Goal: Transaction & Acquisition: Download file/media

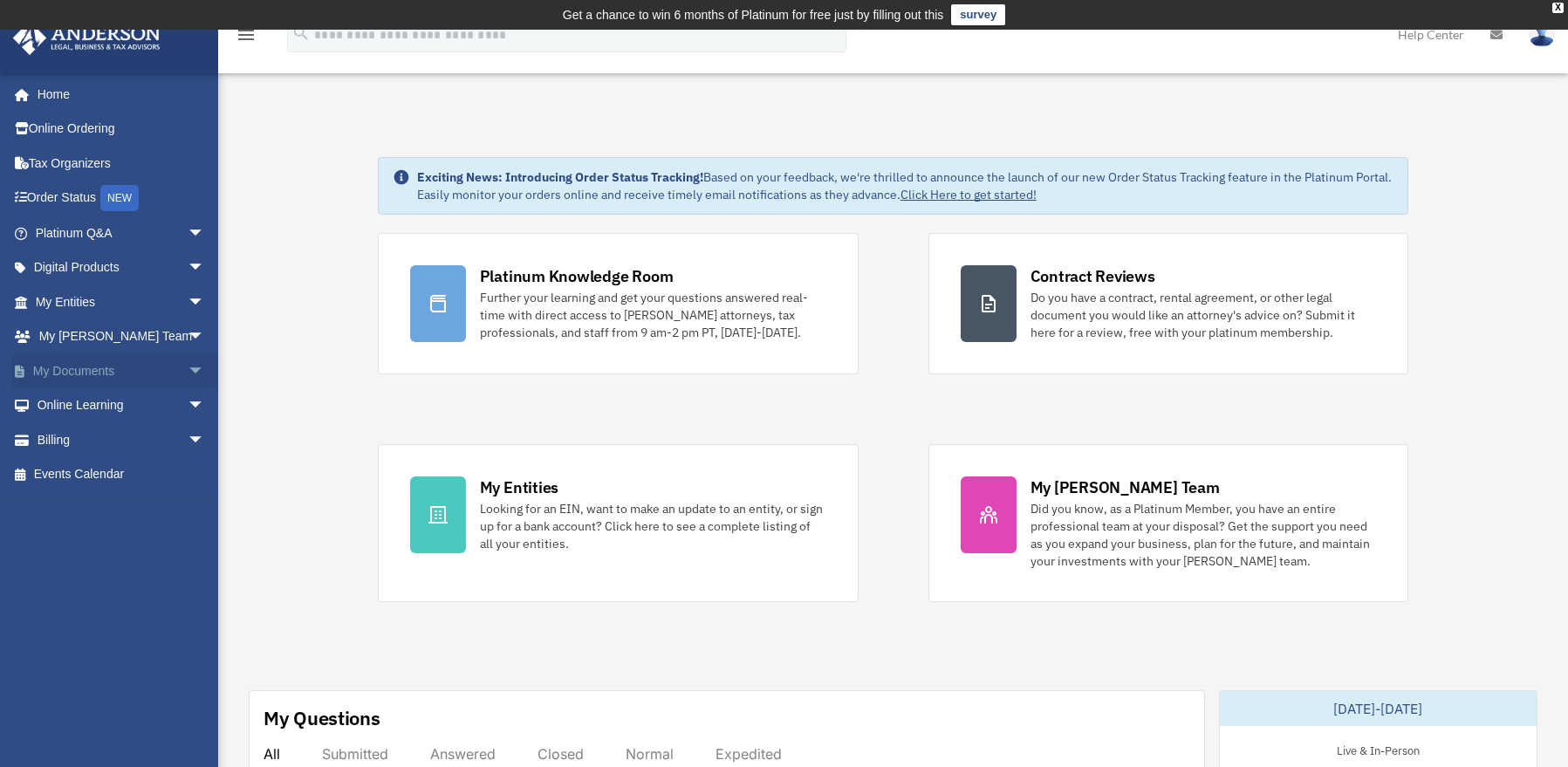
click at [188, 359] on span "arrow_drop_down" at bounding box center [205, 371] width 35 height 35
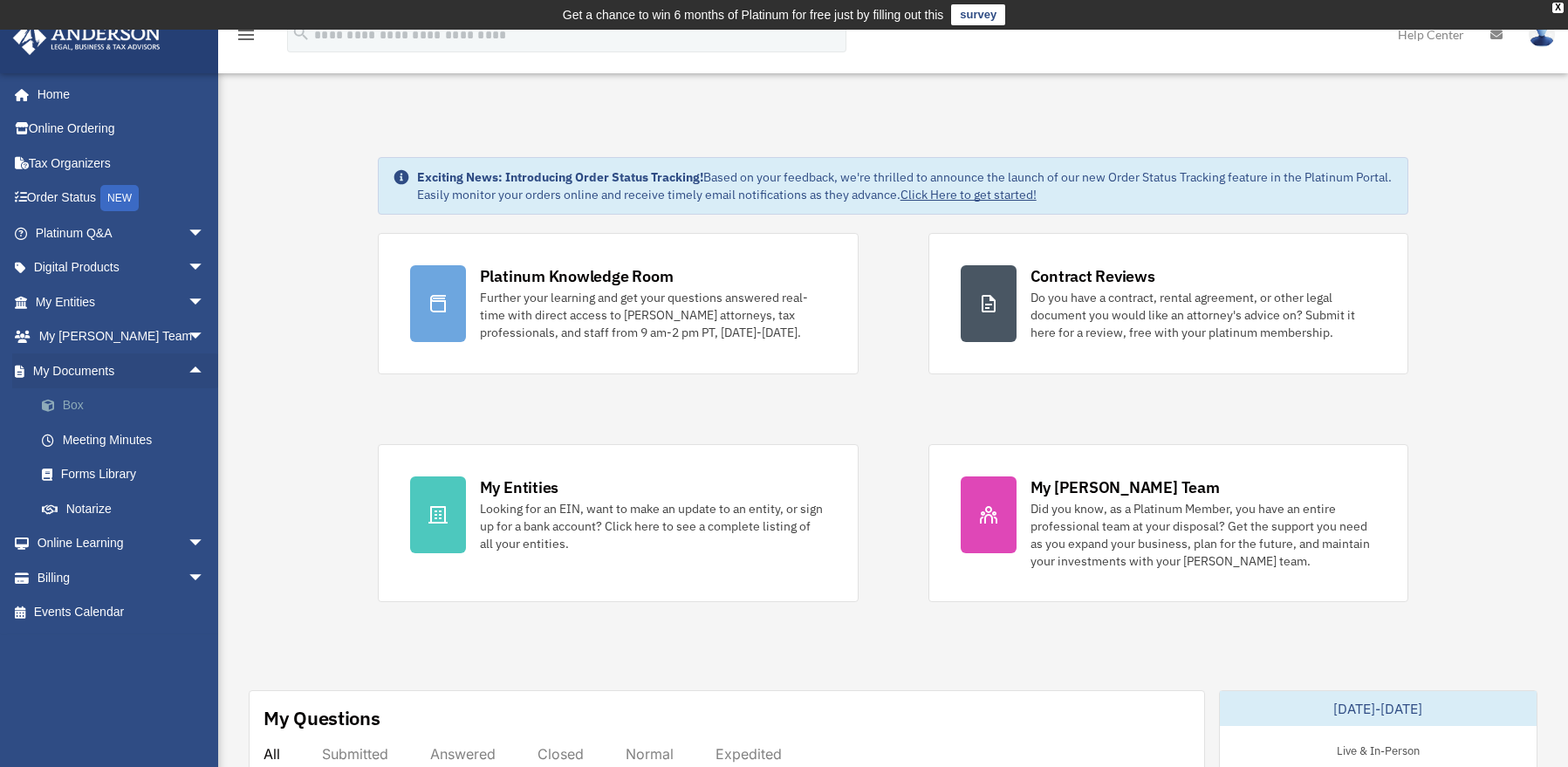
click at [100, 402] on link "Box" at bounding box center [128, 407] width 207 height 35
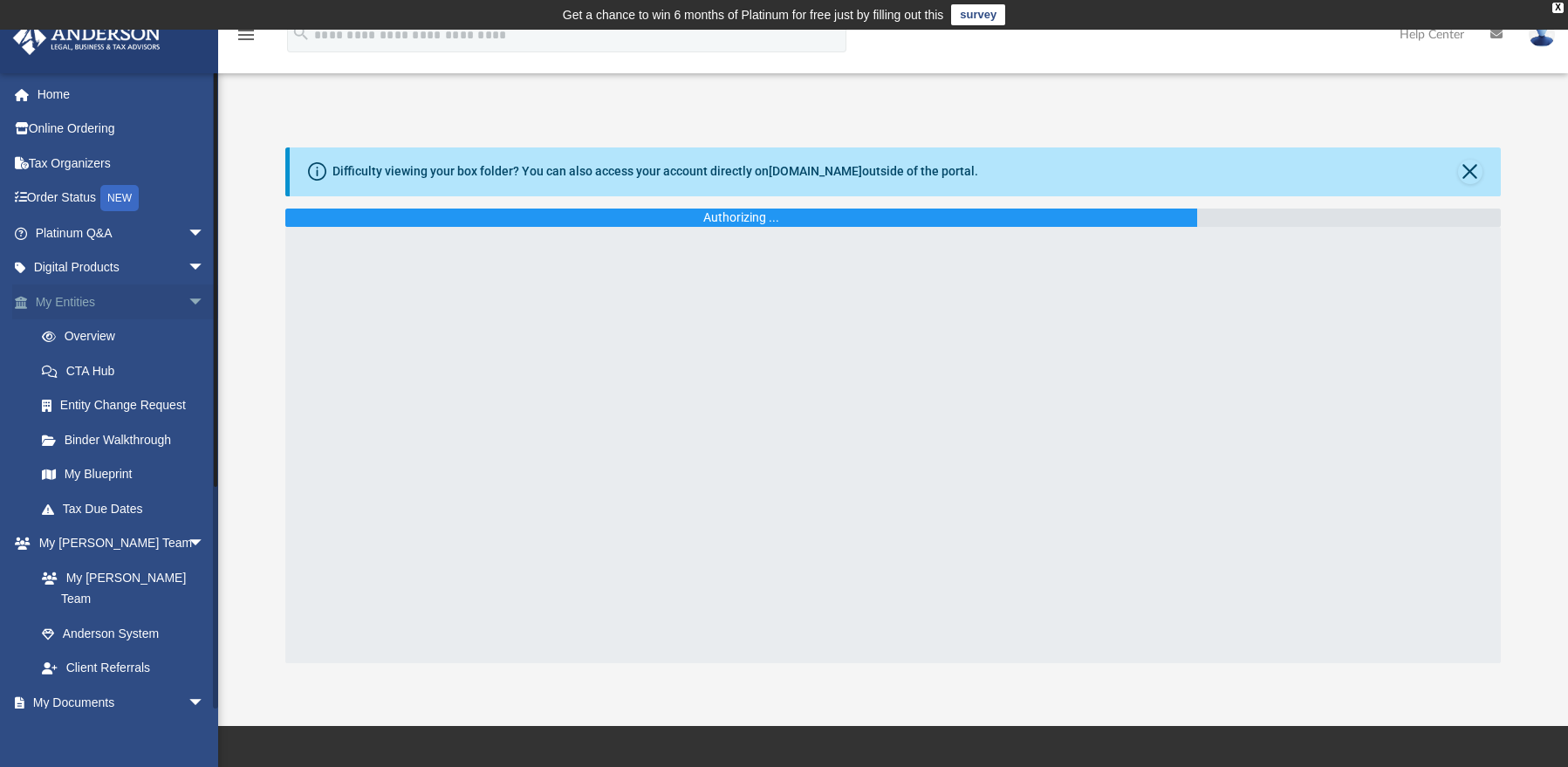
click at [188, 295] on span "arrow_drop_down" at bounding box center [205, 302] width 35 height 35
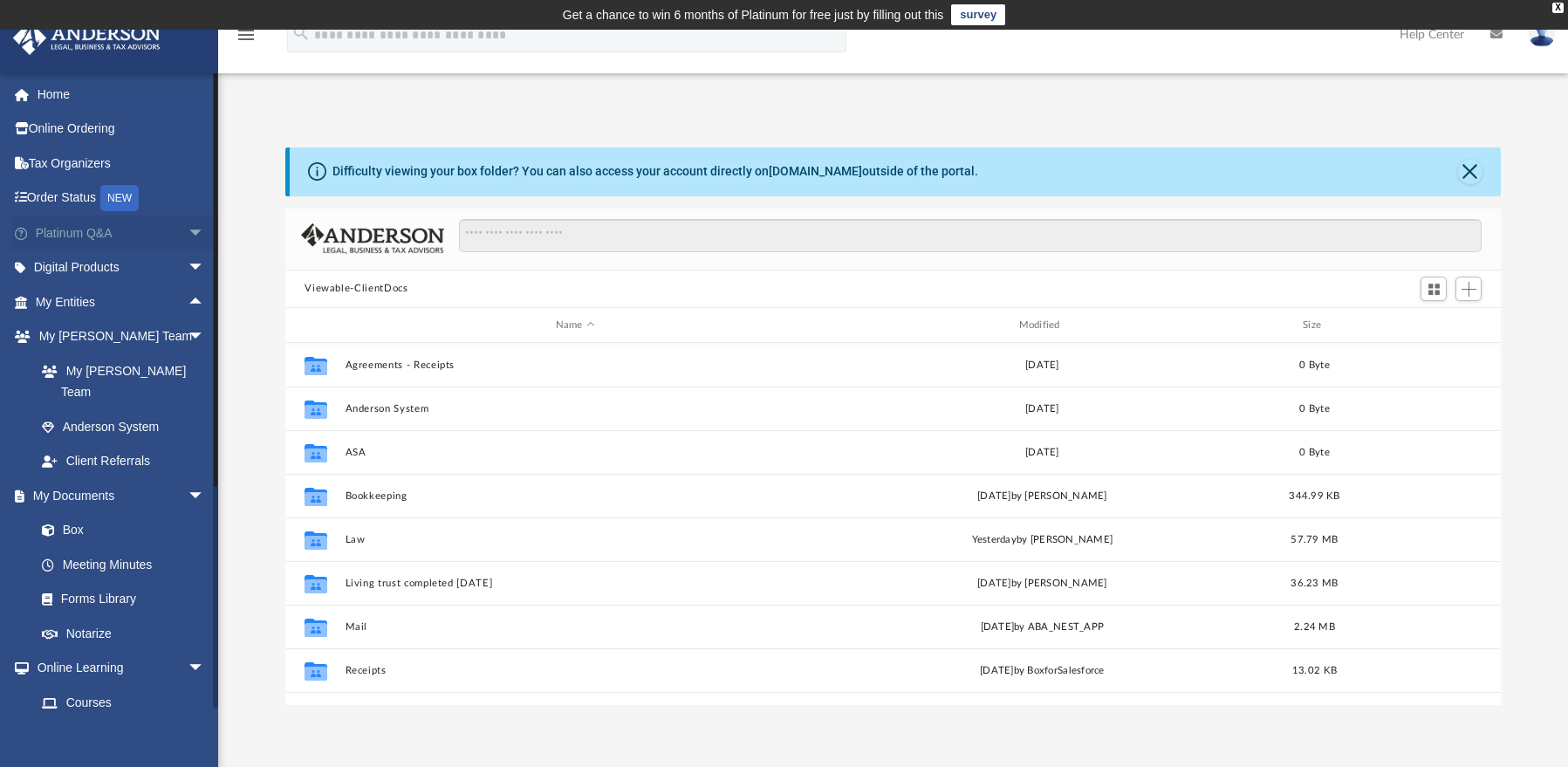
scroll to position [384, 1203]
click at [188, 236] on span "arrow_drop_down" at bounding box center [205, 234] width 35 height 35
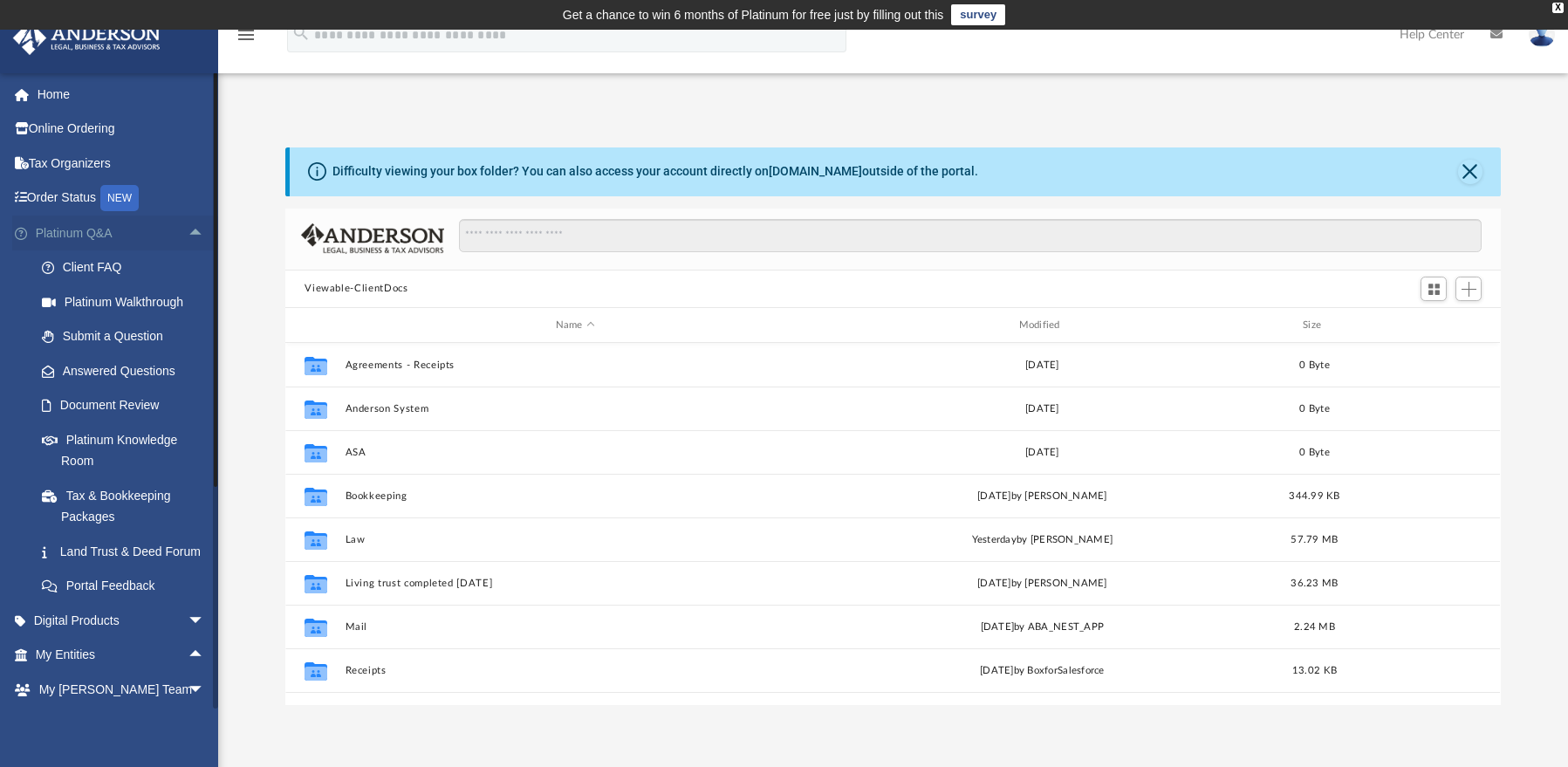
click at [188, 236] on span "arrow_drop_up" at bounding box center [205, 234] width 35 height 35
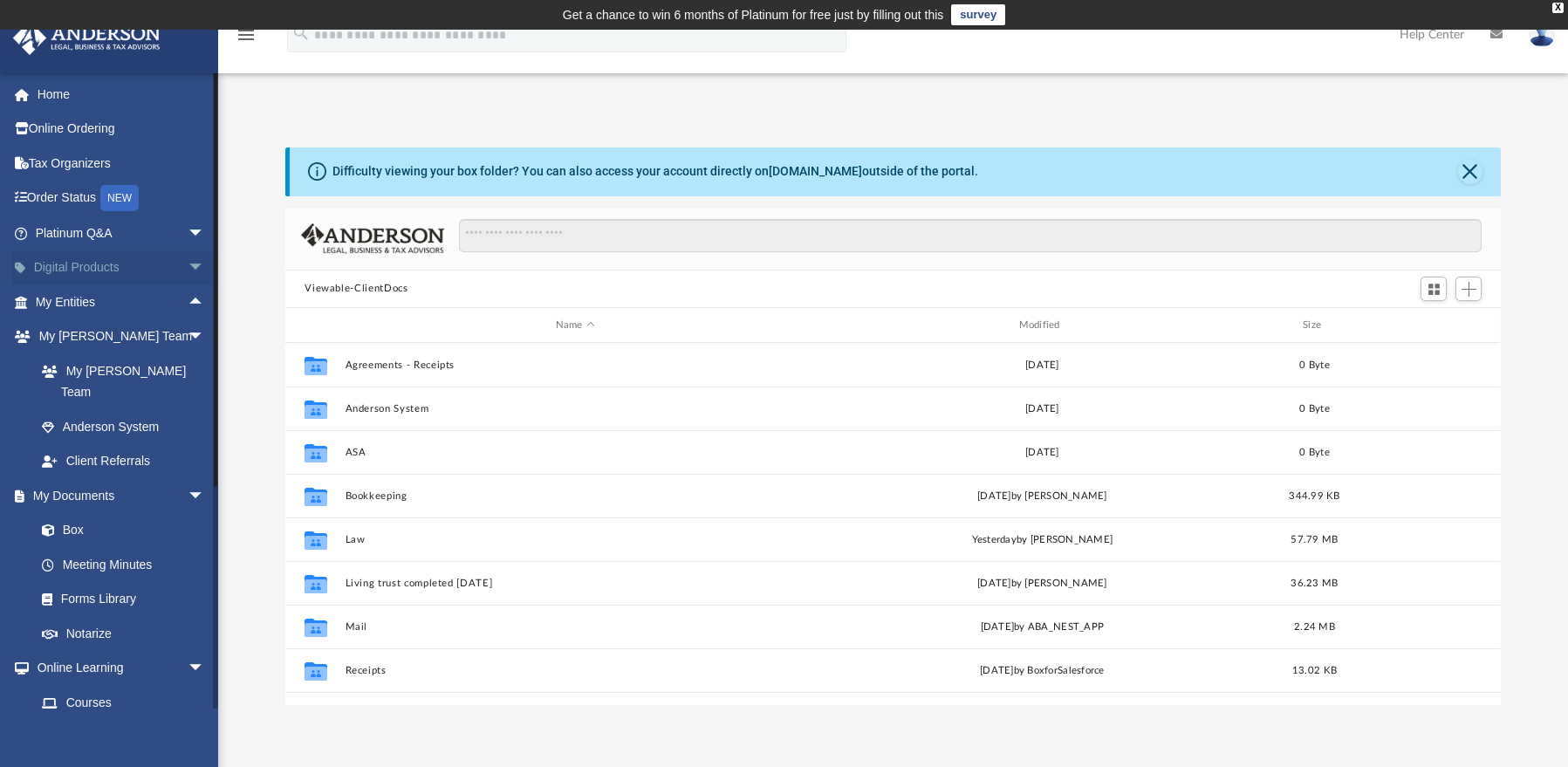
click at [188, 266] on span "arrow_drop_down" at bounding box center [205, 268] width 35 height 35
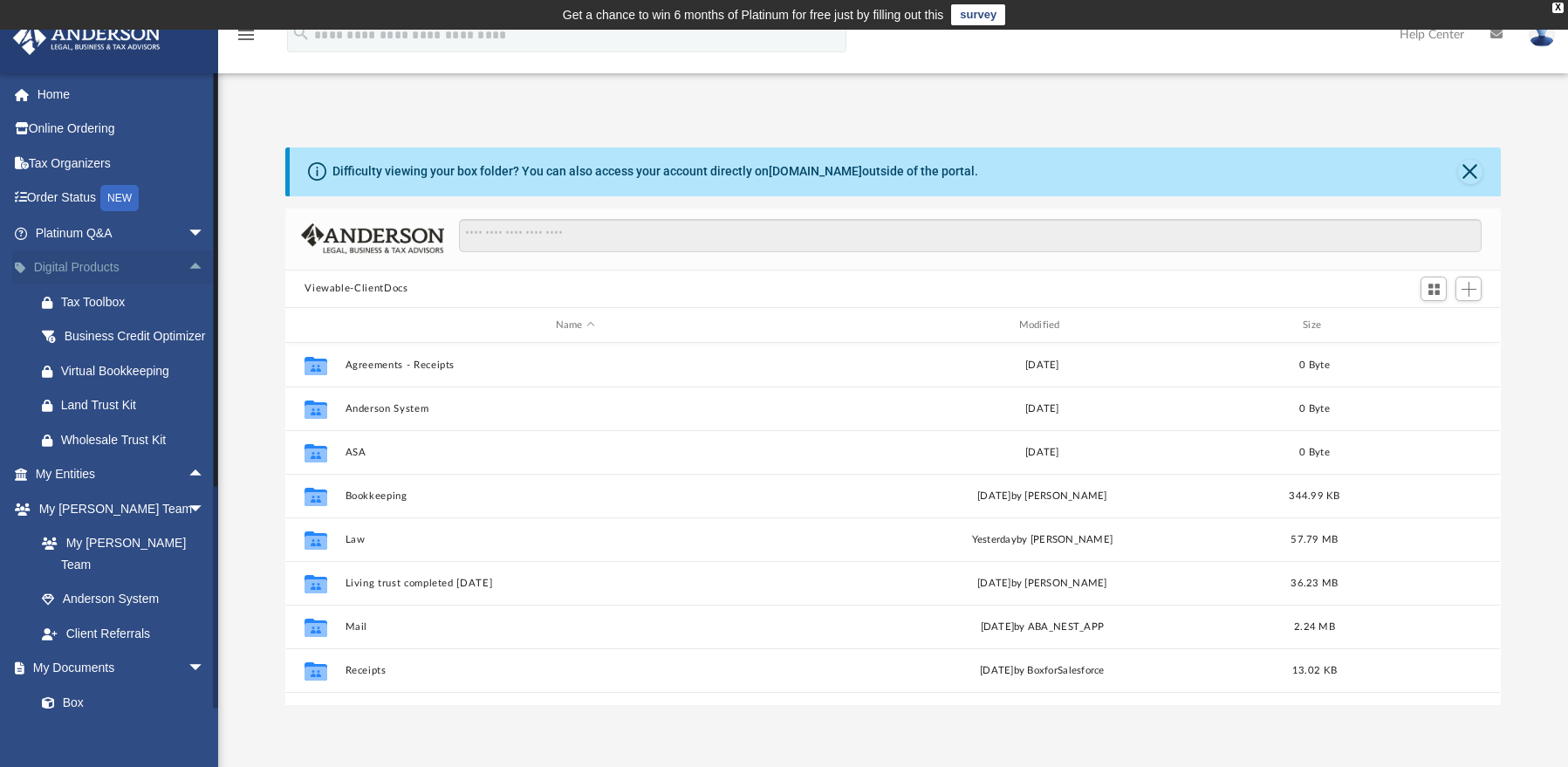
click at [188, 266] on span "arrow_drop_up" at bounding box center [205, 268] width 35 height 35
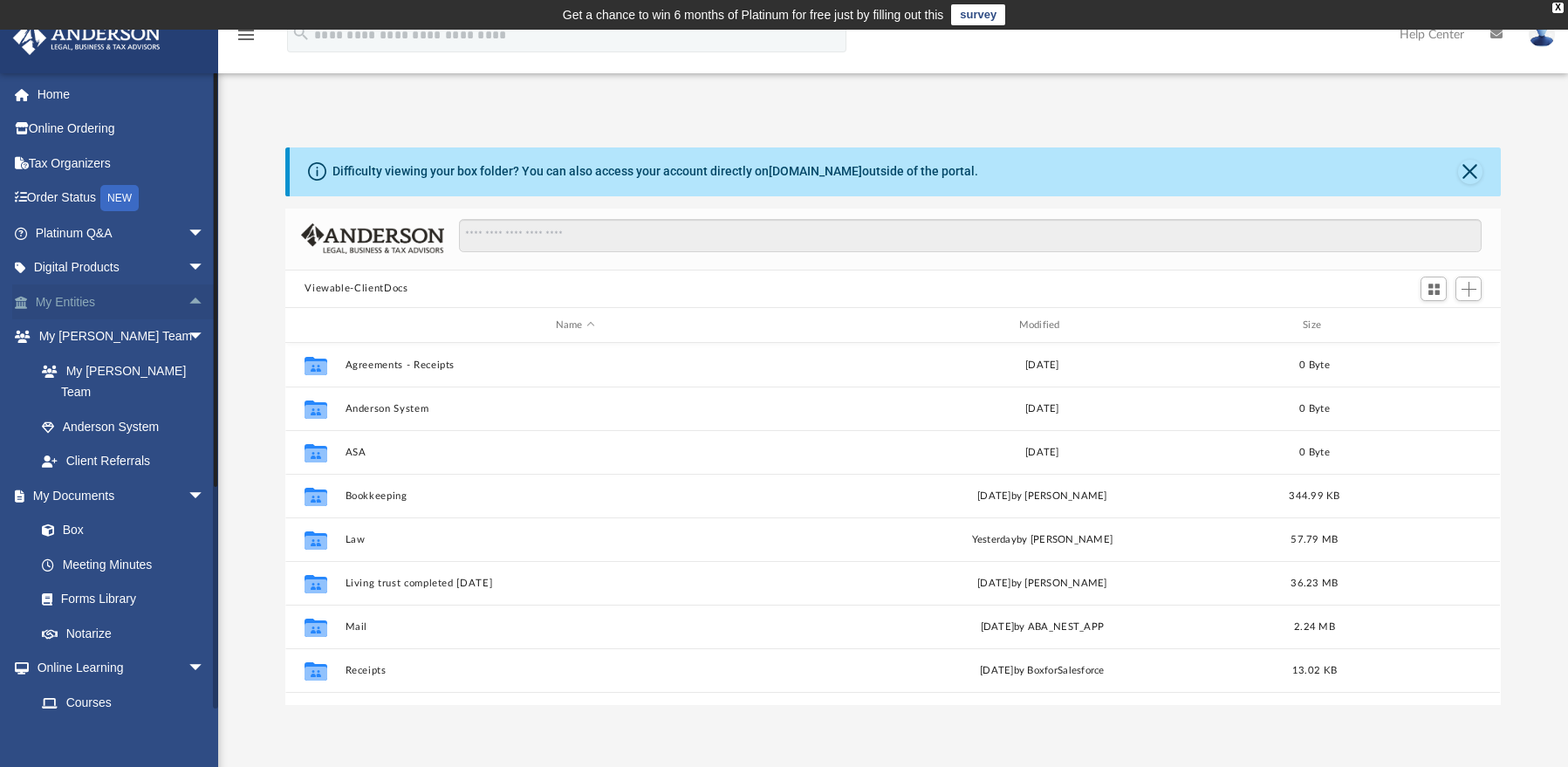
click at [188, 298] on span "arrow_drop_up" at bounding box center [205, 302] width 35 height 35
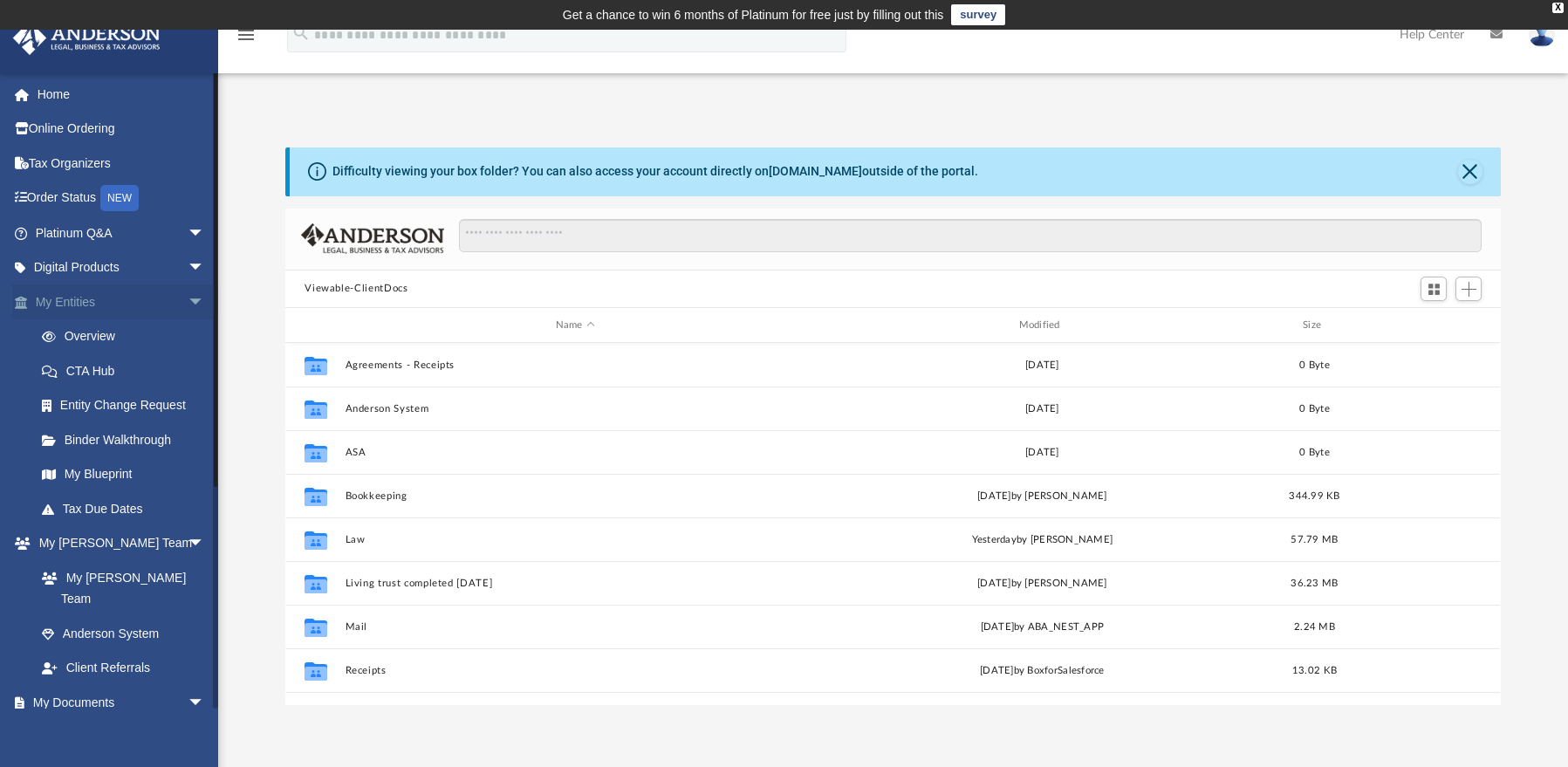
click at [188, 297] on span "arrow_drop_down" at bounding box center [205, 302] width 35 height 35
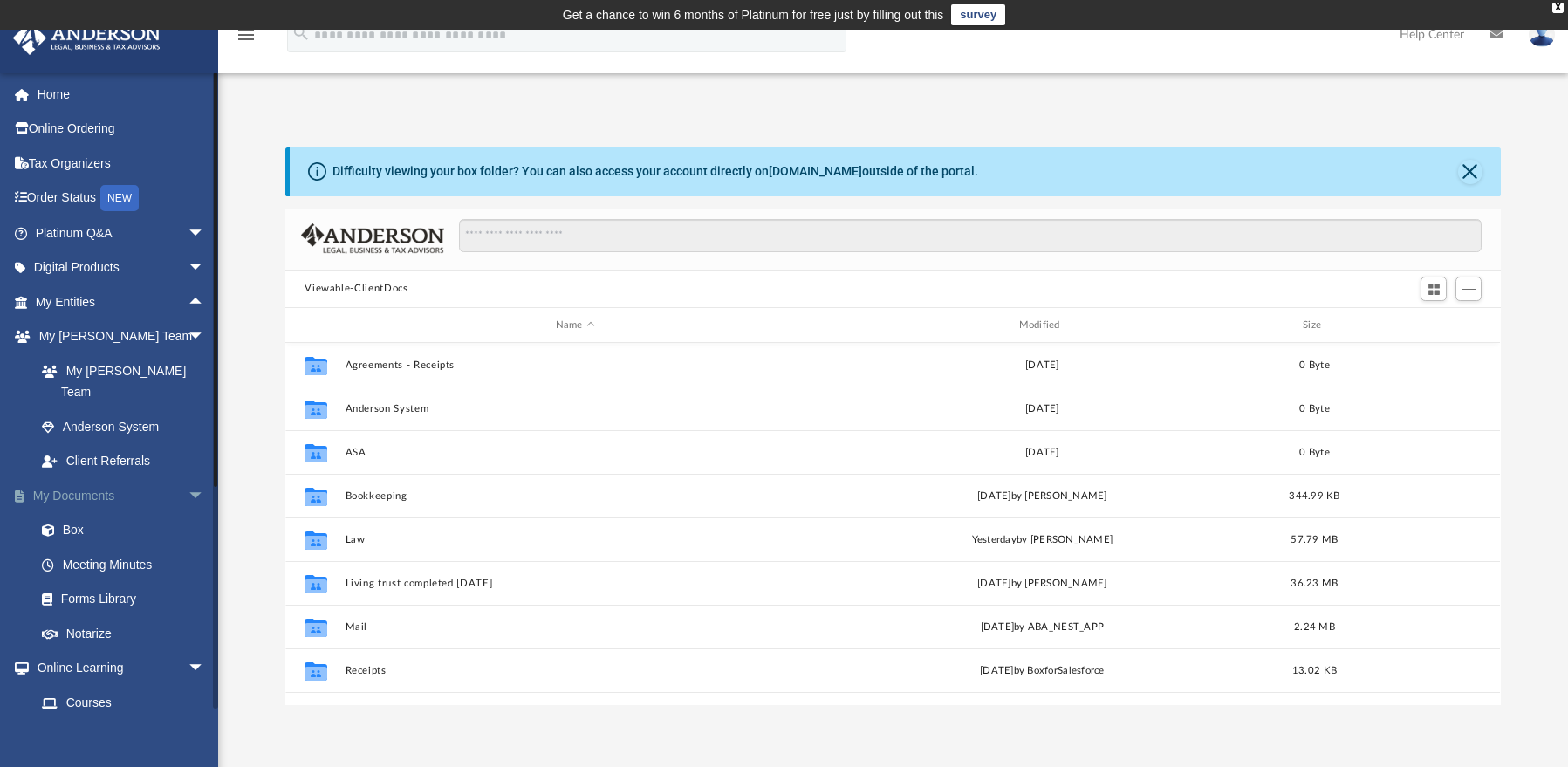
click at [188, 478] on span "arrow_drop_down" at bounding box center [205, 496] width 35 height 35
click at [188, 478] on span "arrow_drop_up" at bounding box center [205, 496] width 35 height 35
click at [133, 582] on link "Forms Library" at bounding box center [128, 600] width 207 height 35
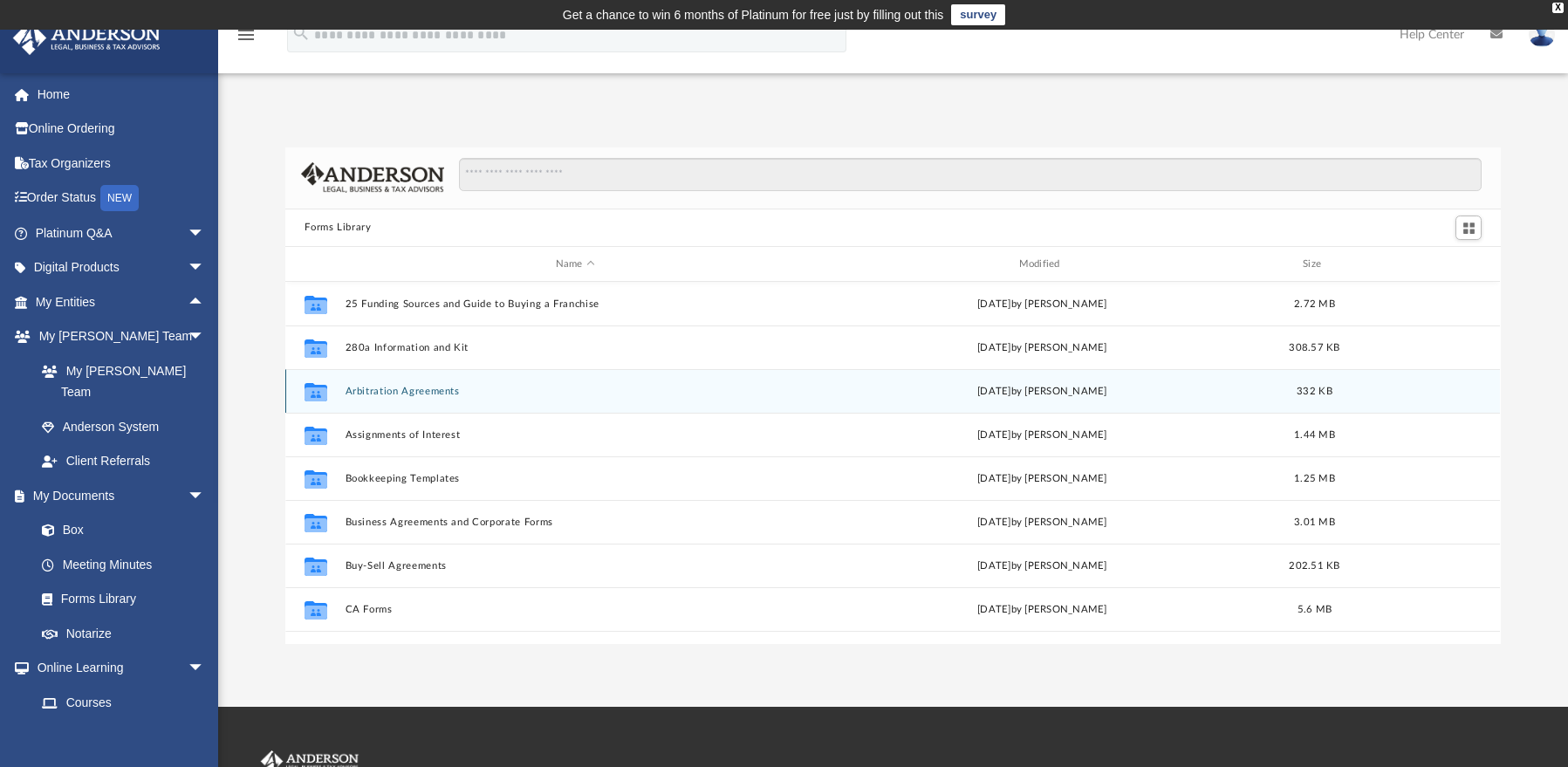
scroll to position [384, 1203]
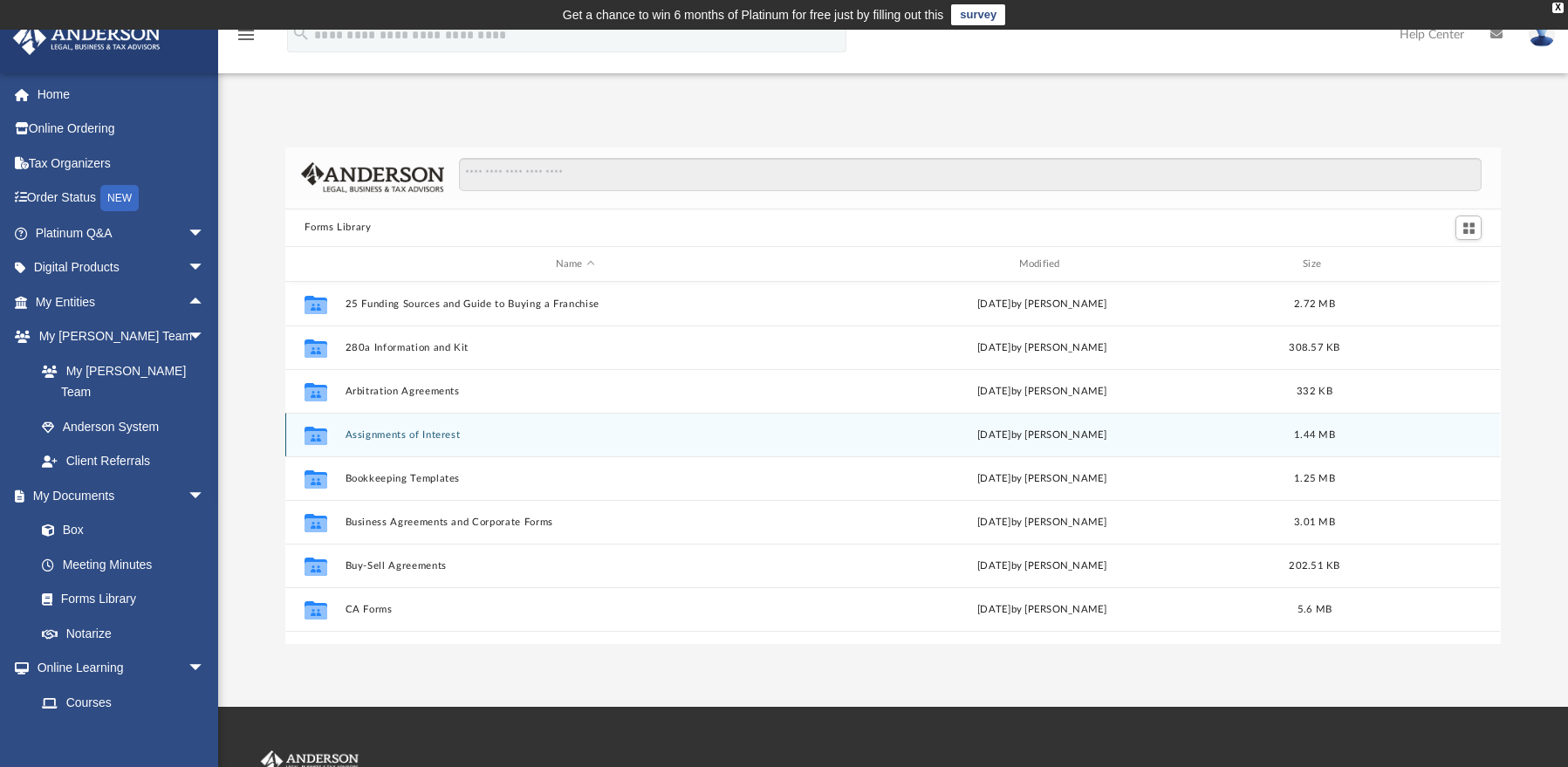
click at [413, 430] on button "Assignments of Interest" at bounding box center [575, 435] width 460 height 12
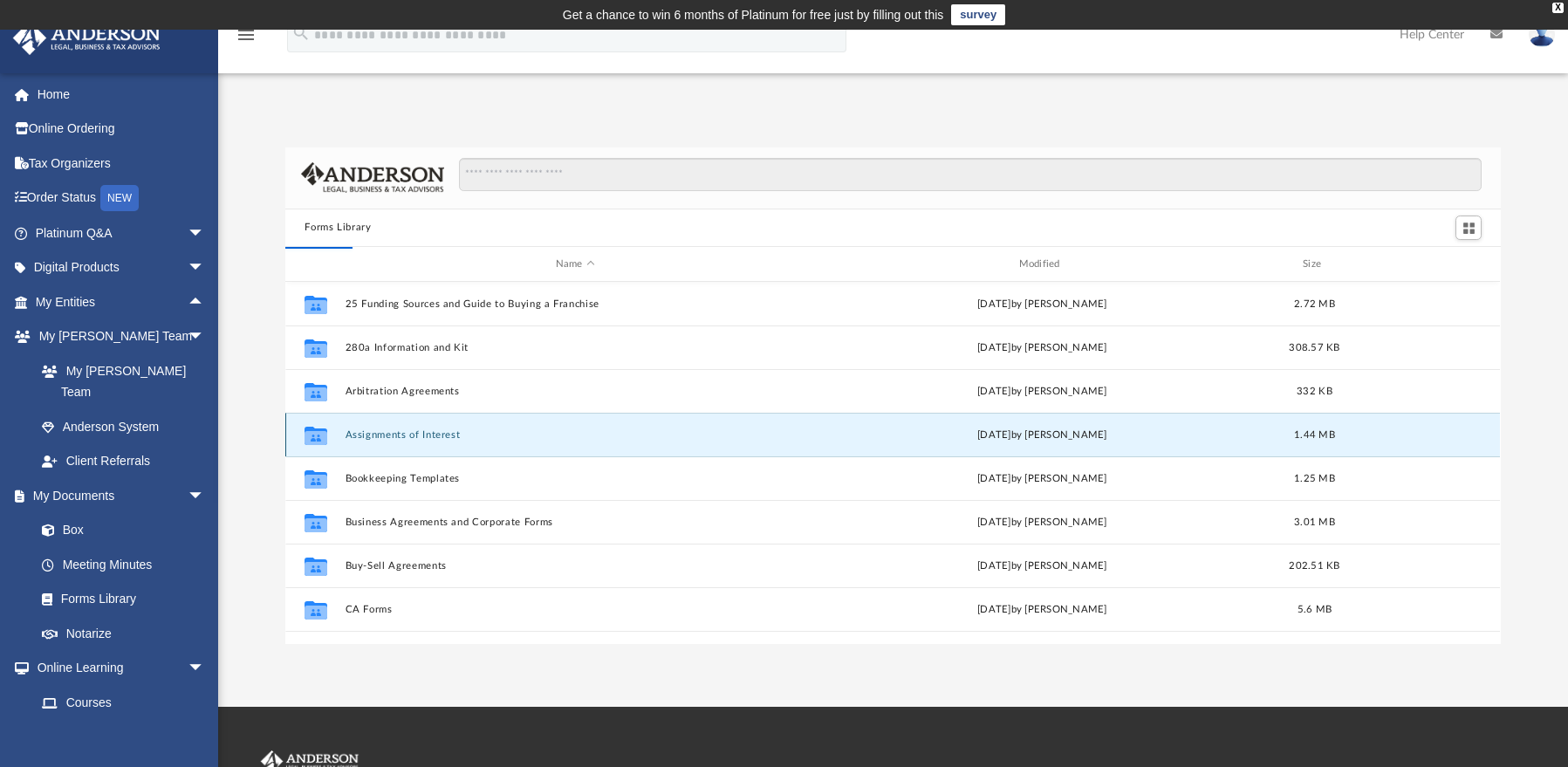
click at [435, 437] on button "Assignments of Interest" at bounding box center [575, 435] width 460 height 12
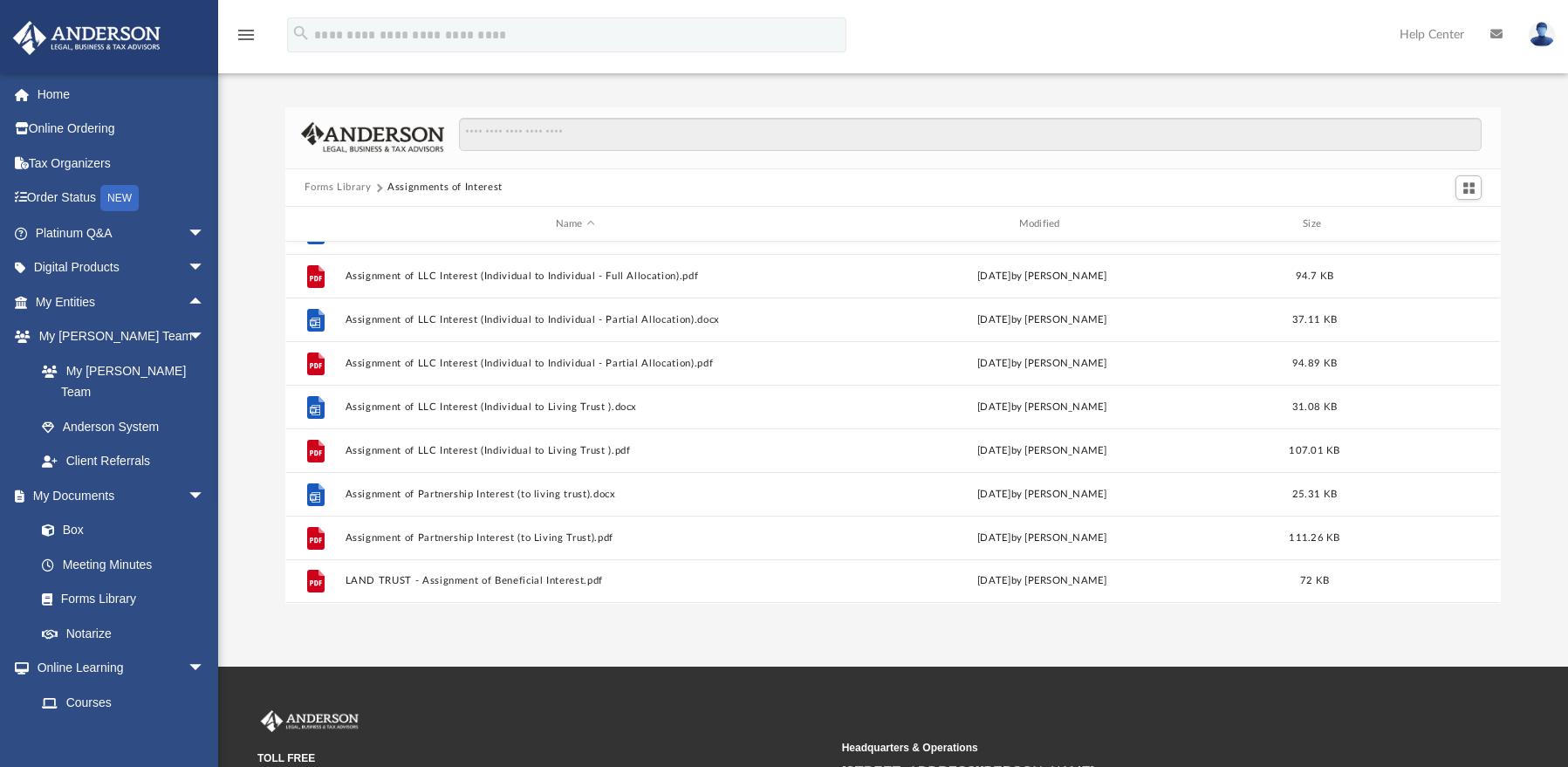
scroll to position [0, 0]
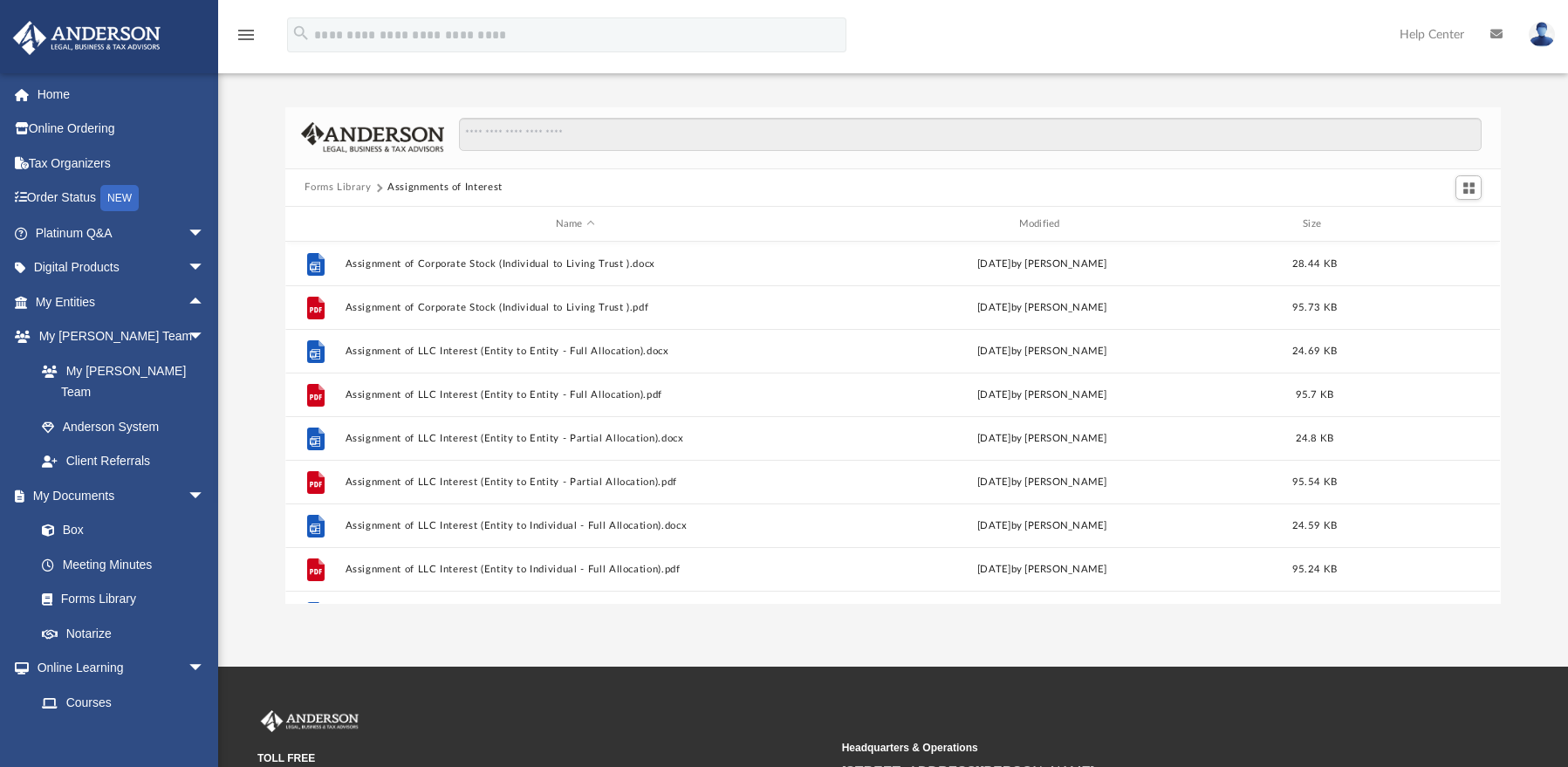
click at [329, 186] on button "Forms Library" at bounding box center [338, 188] width 67 height 16
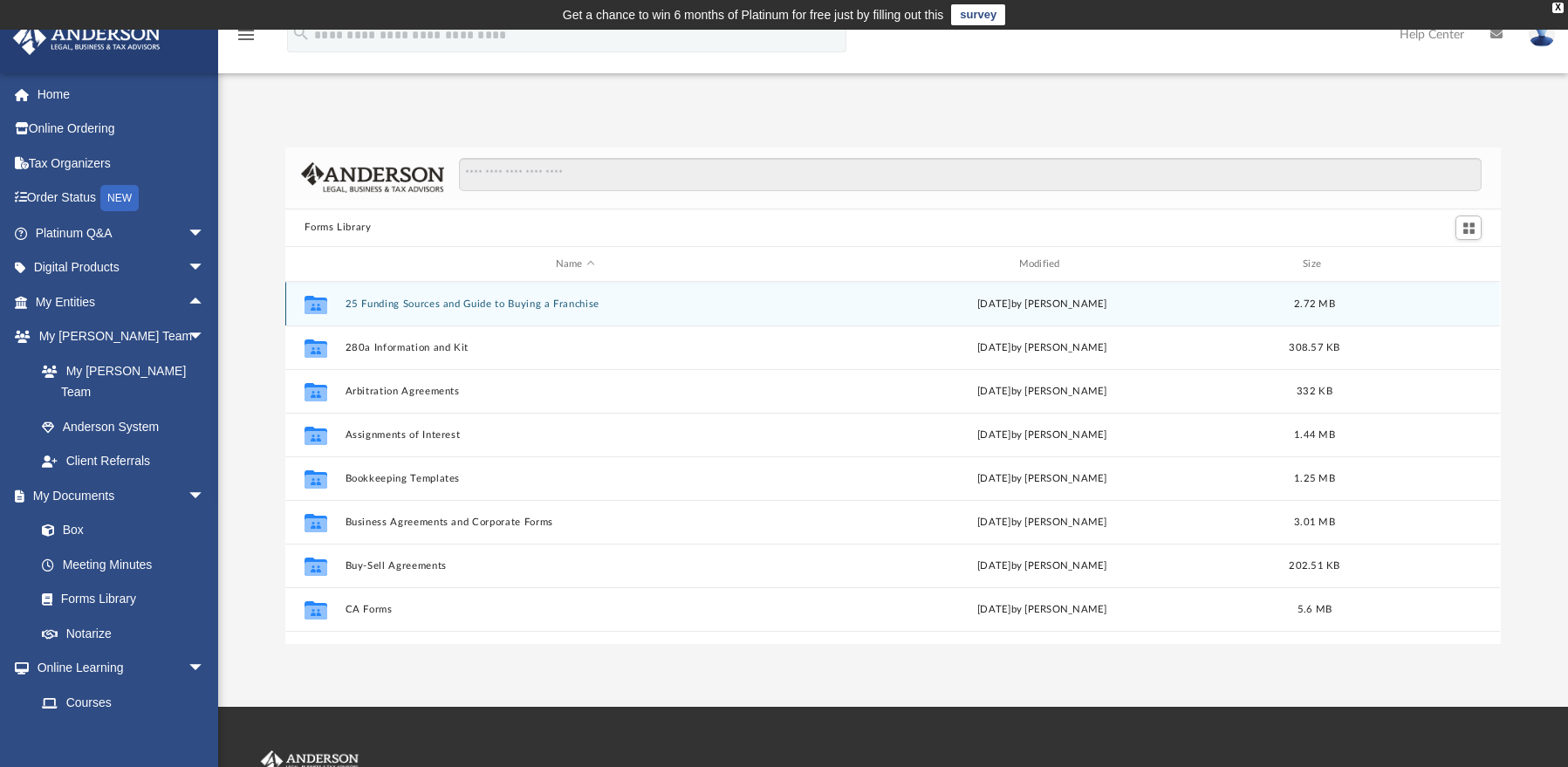
click at [464, 301] on button "25 Funding Sources and Guide to Buying a Franchise" at bounding box center [575, 304] width 460 height 12
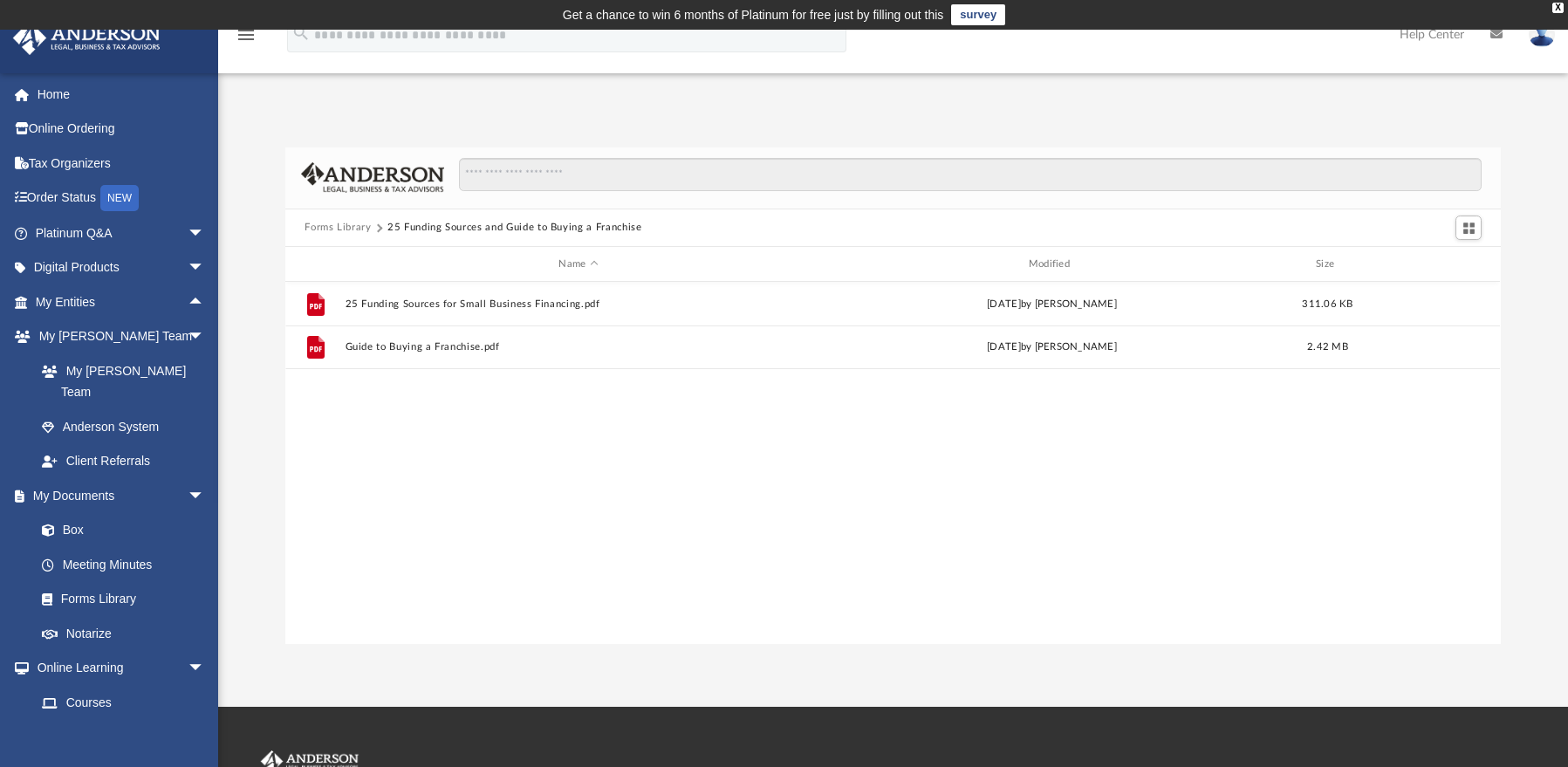
click at [319, 219] on div "Forms Library 25 Funding Sources and Guide to Buying a Franchise" at bounding box center [892, 228] width 1215 height 38
click at [334, 229] on button "Forms Library" at bounding box center [338, 228] width 67 height 16
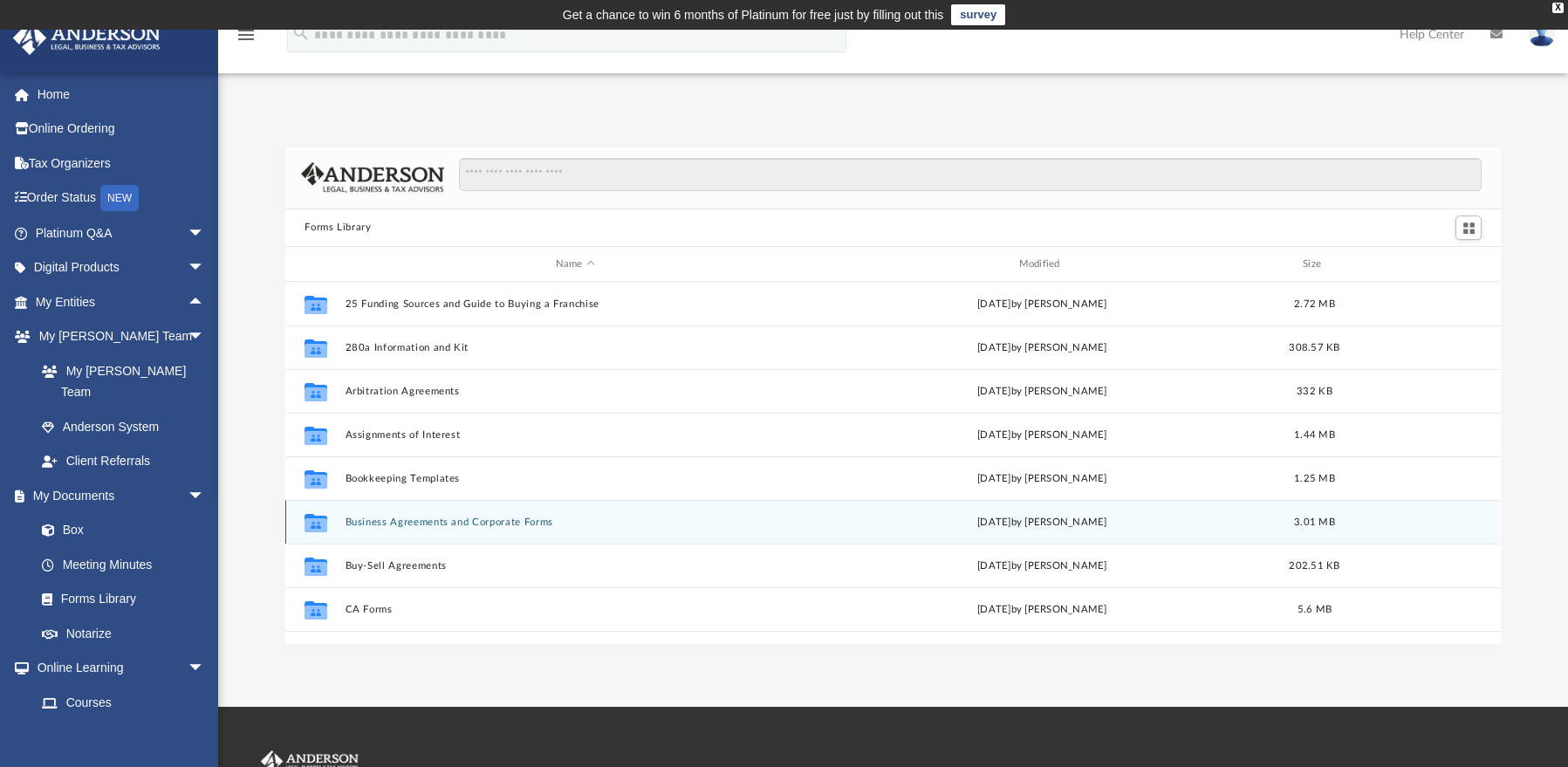
click at [480, 522] on button "Business Agreements and Corporate Forms" at bounding box center [575, 522] width 460 height 12
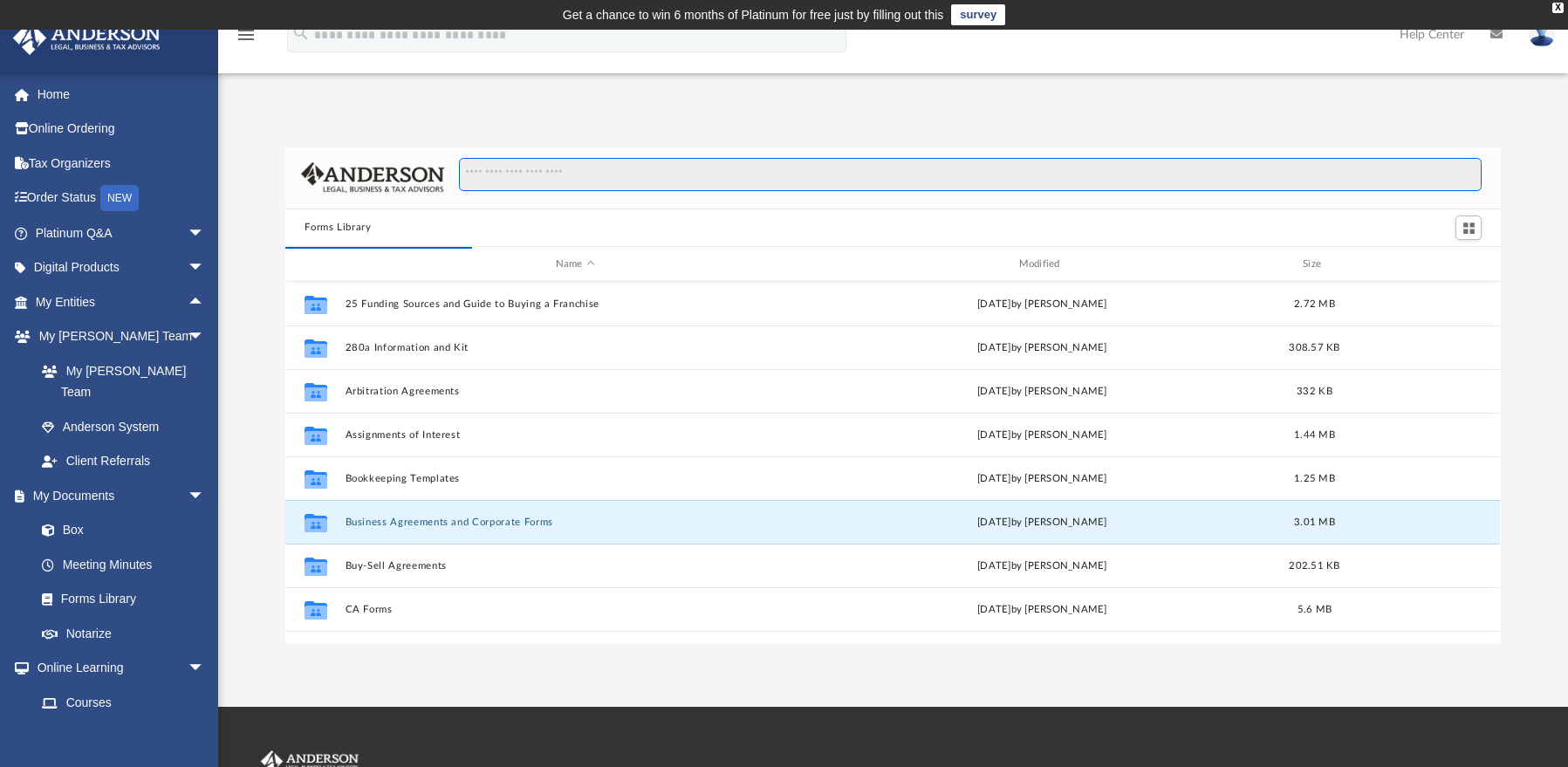
click at [576, 169] on input "Search files and folders" at bounding box center [971, 175] width 1023 height 33
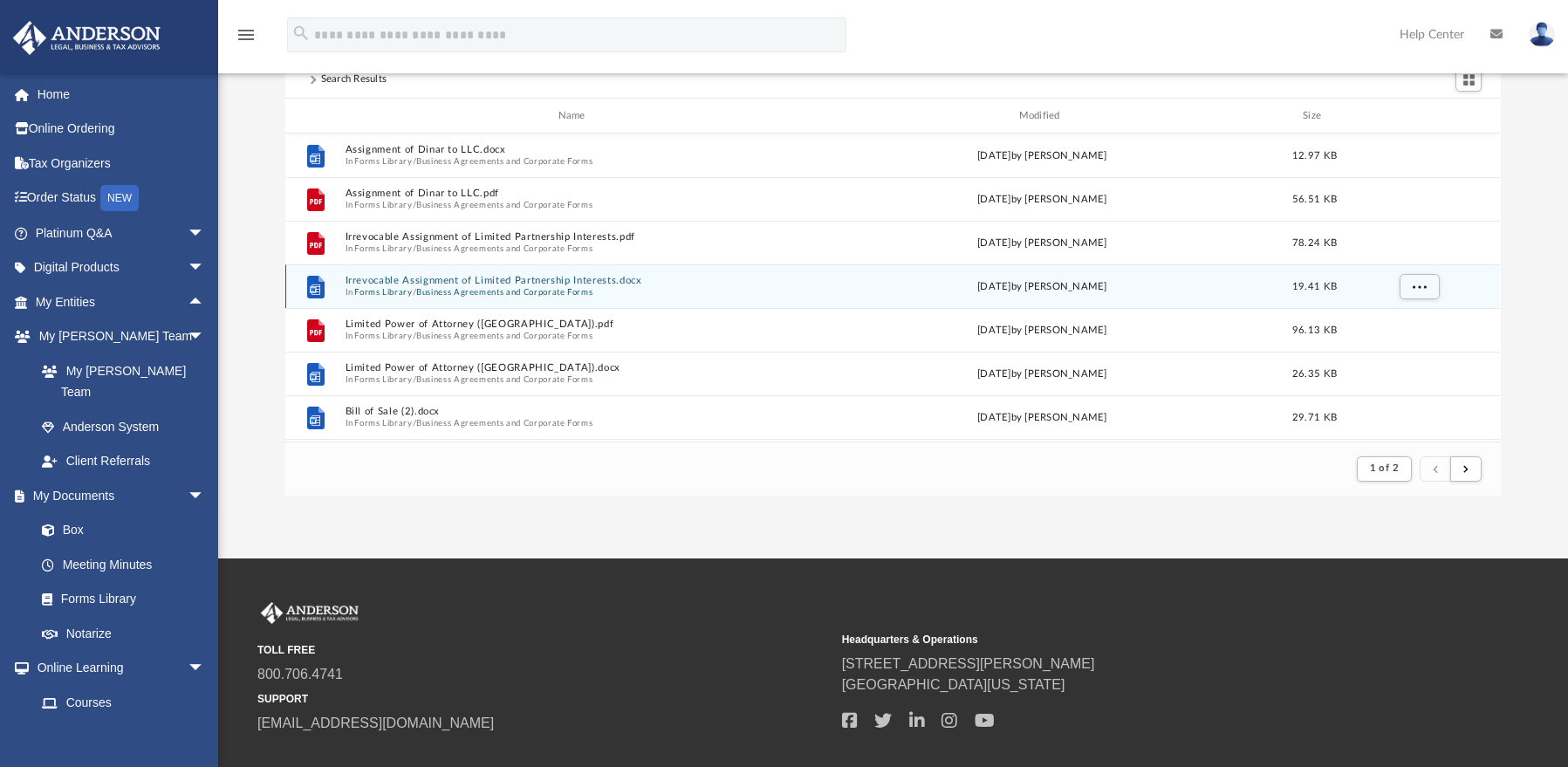
scroll to position [141, 0]
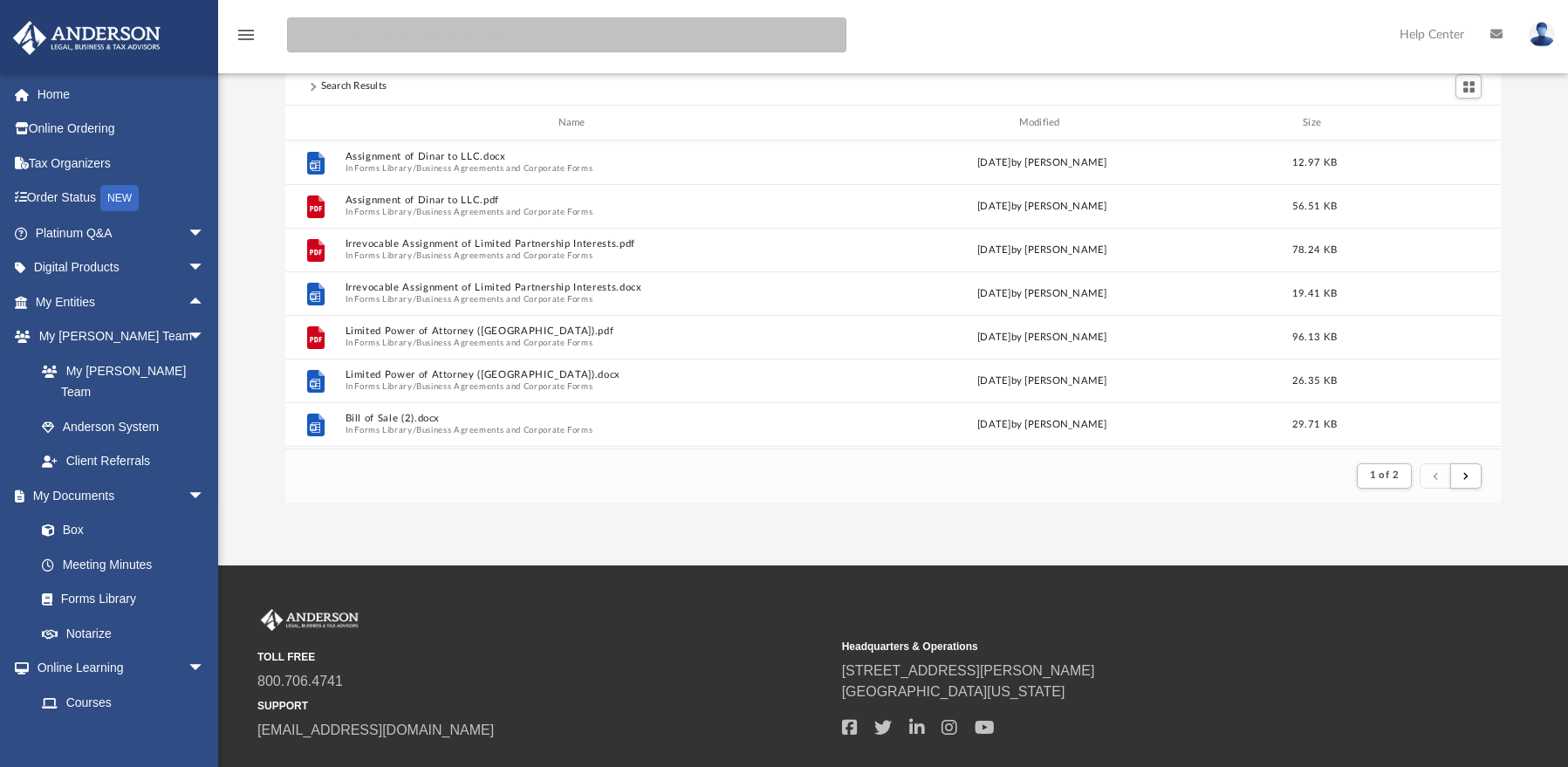
click at [473, 34] on input "search" at bounding box center [567, 35] width 560 height 35
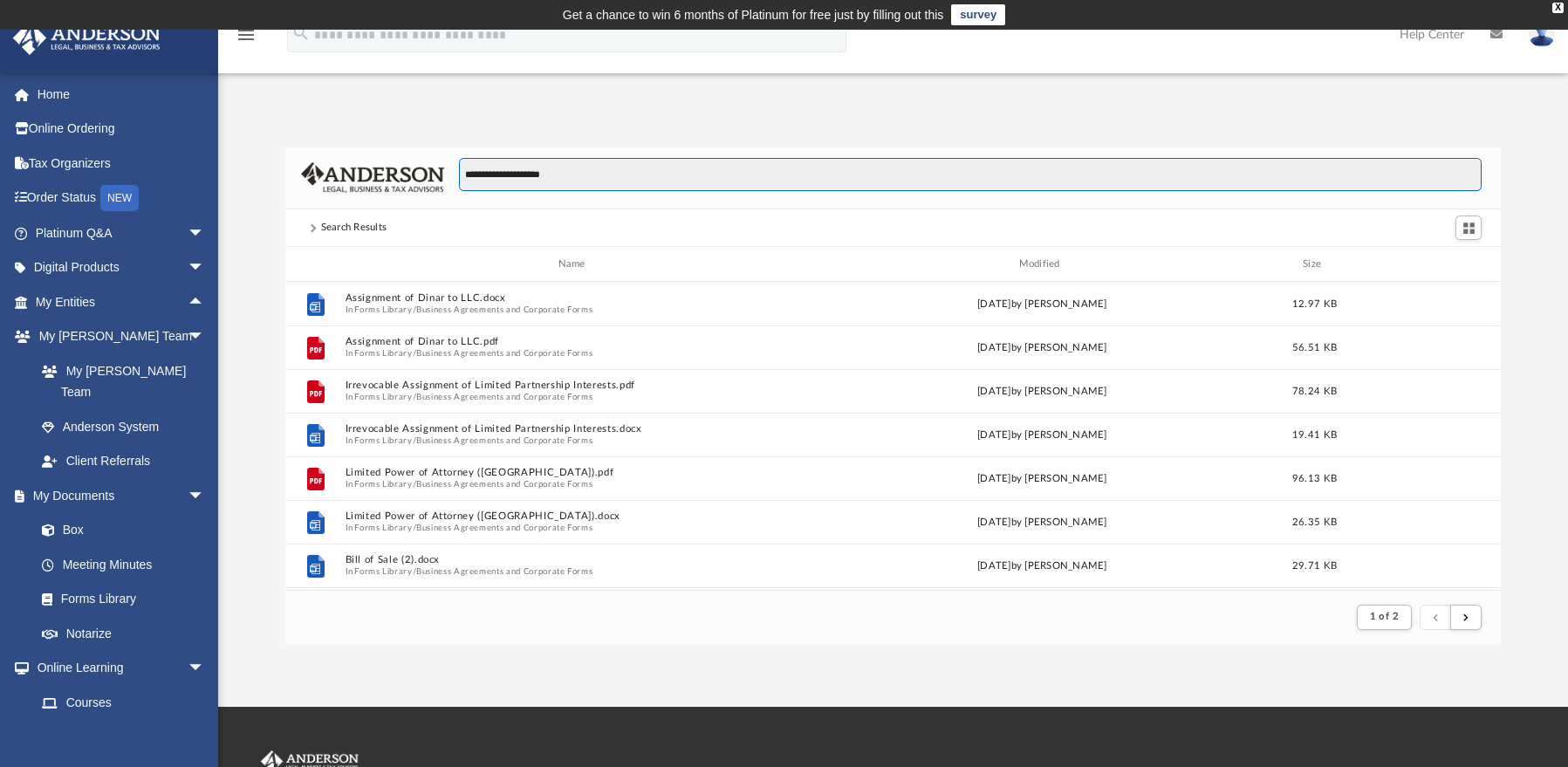
click at [572, 174] on input "**********" at bounding box center [971, 175] width 1023 height 33
type input "**********"
click at [599, 174] on input "**********" at bounding box center [971, 175] width 1023 height 33
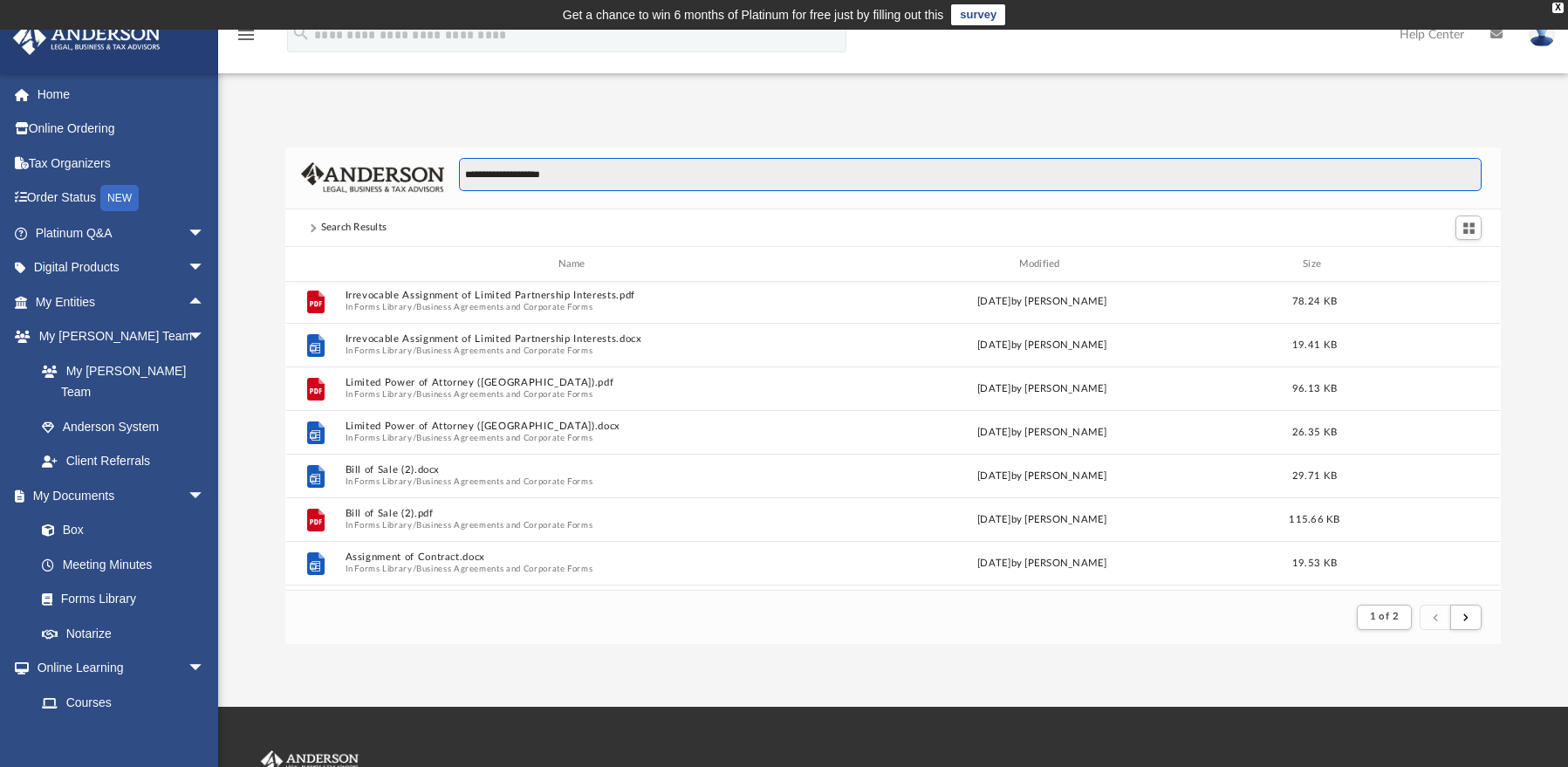
scroll to position [153, 0]
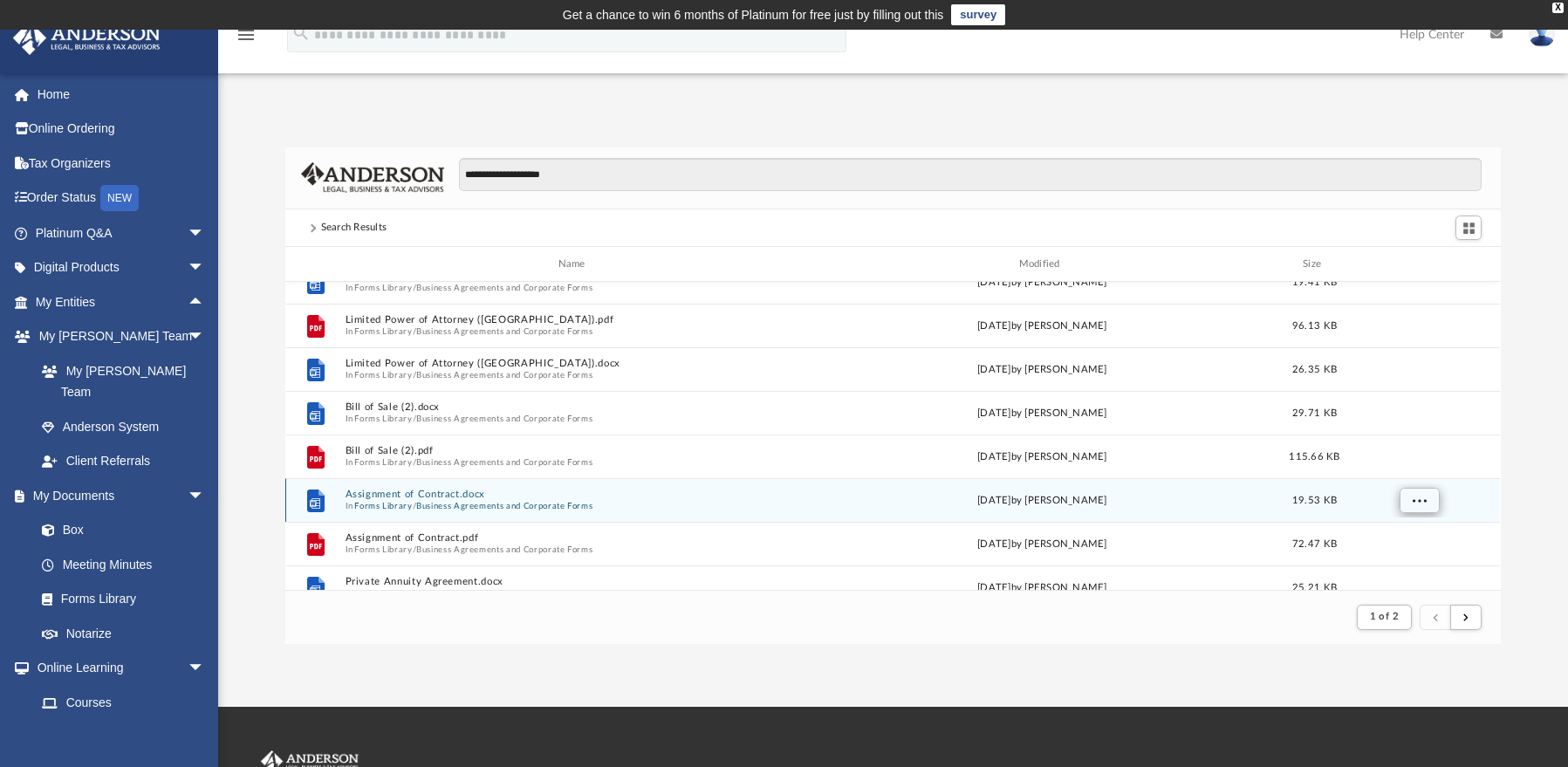
click at [1427, 506] on span "More options" at bounding box center [1420, 501] width 14 height 10
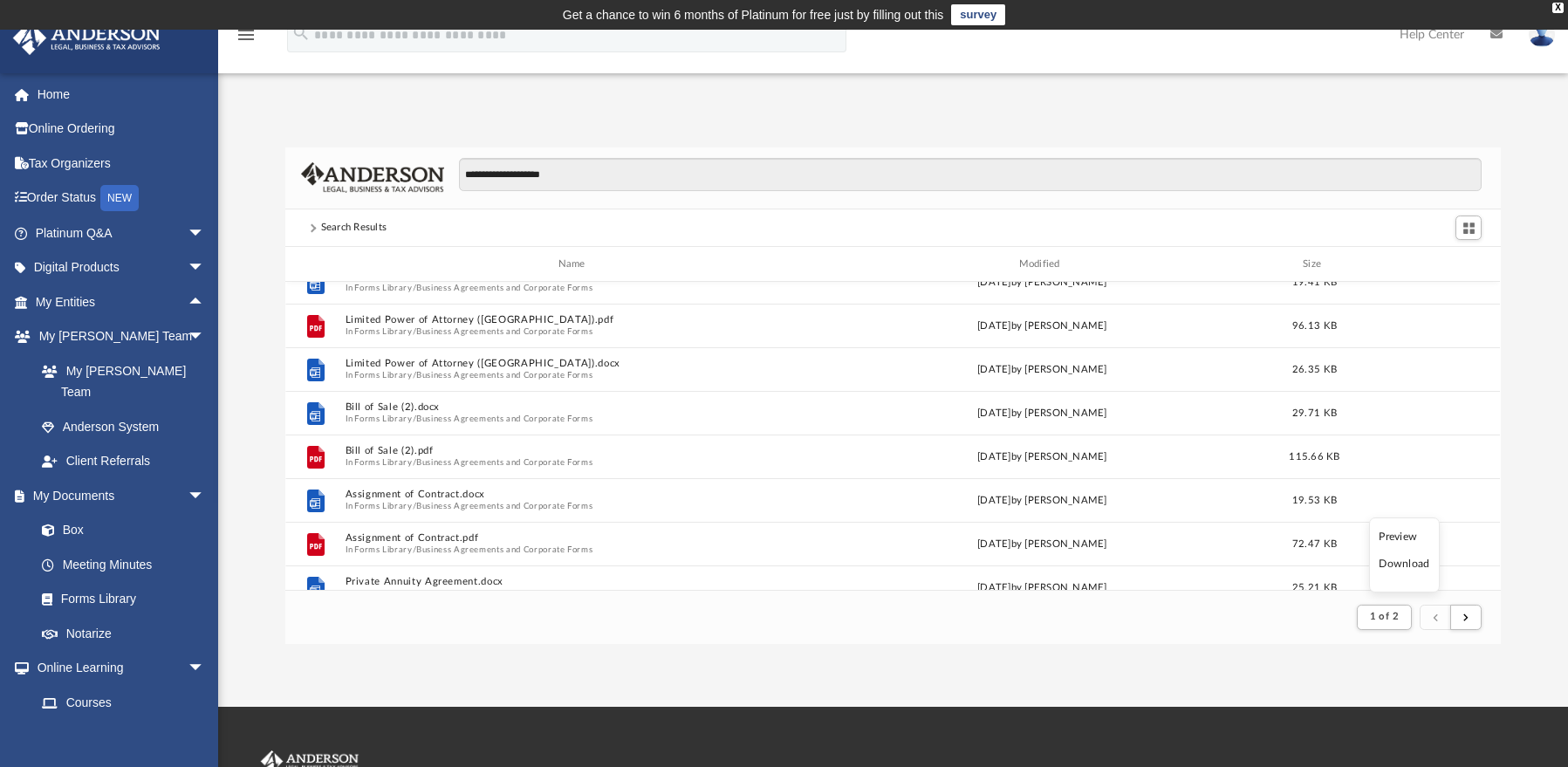
click at [1403, 570] on li "Download" at bounding box center [1405, 564] width 51 height 19
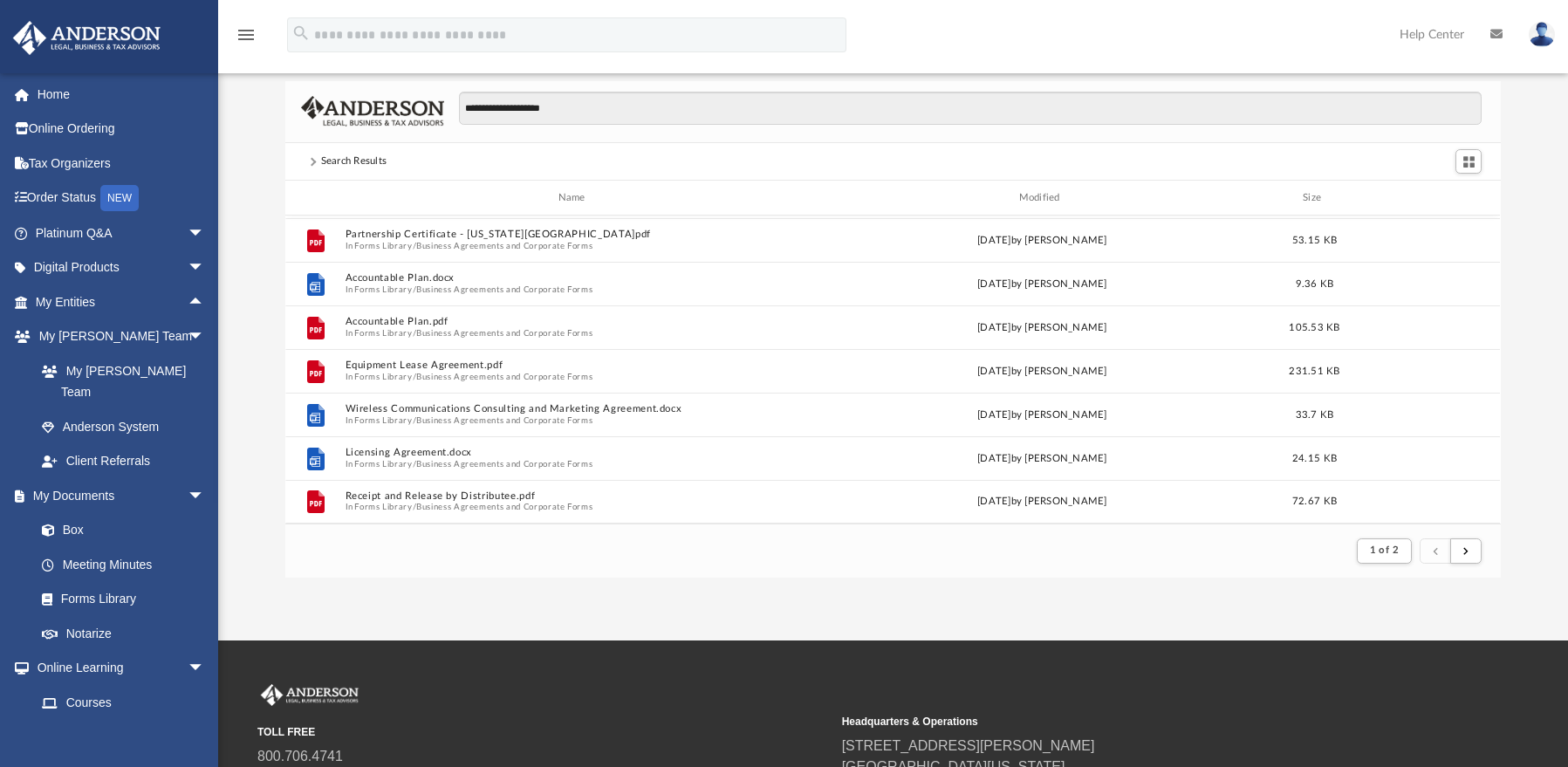
scroll to position [251, 0]
